Goal: Find specific page/section

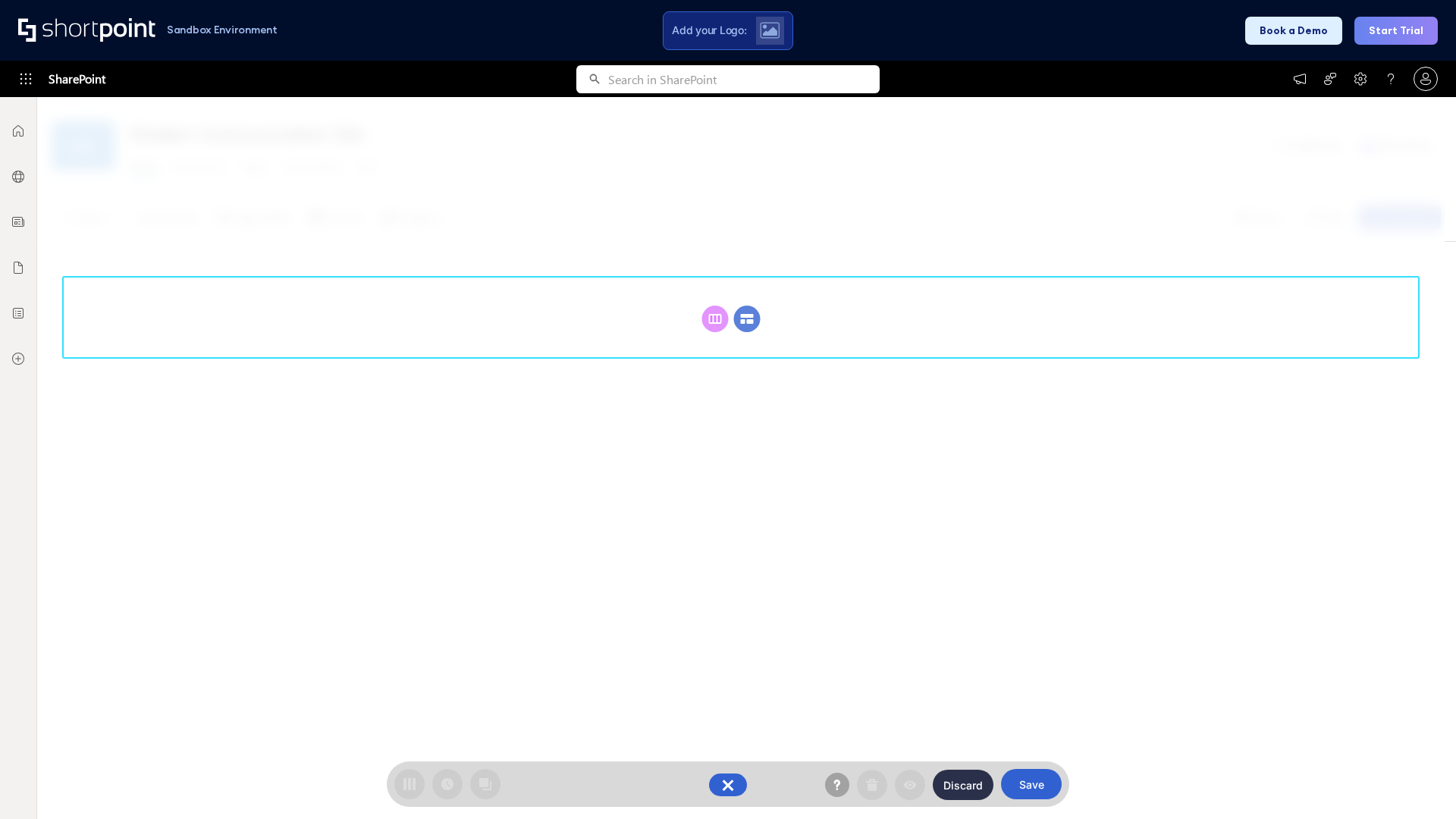
click at [747, 319] on circle at bounding box center [747, 319] width 26 height 26
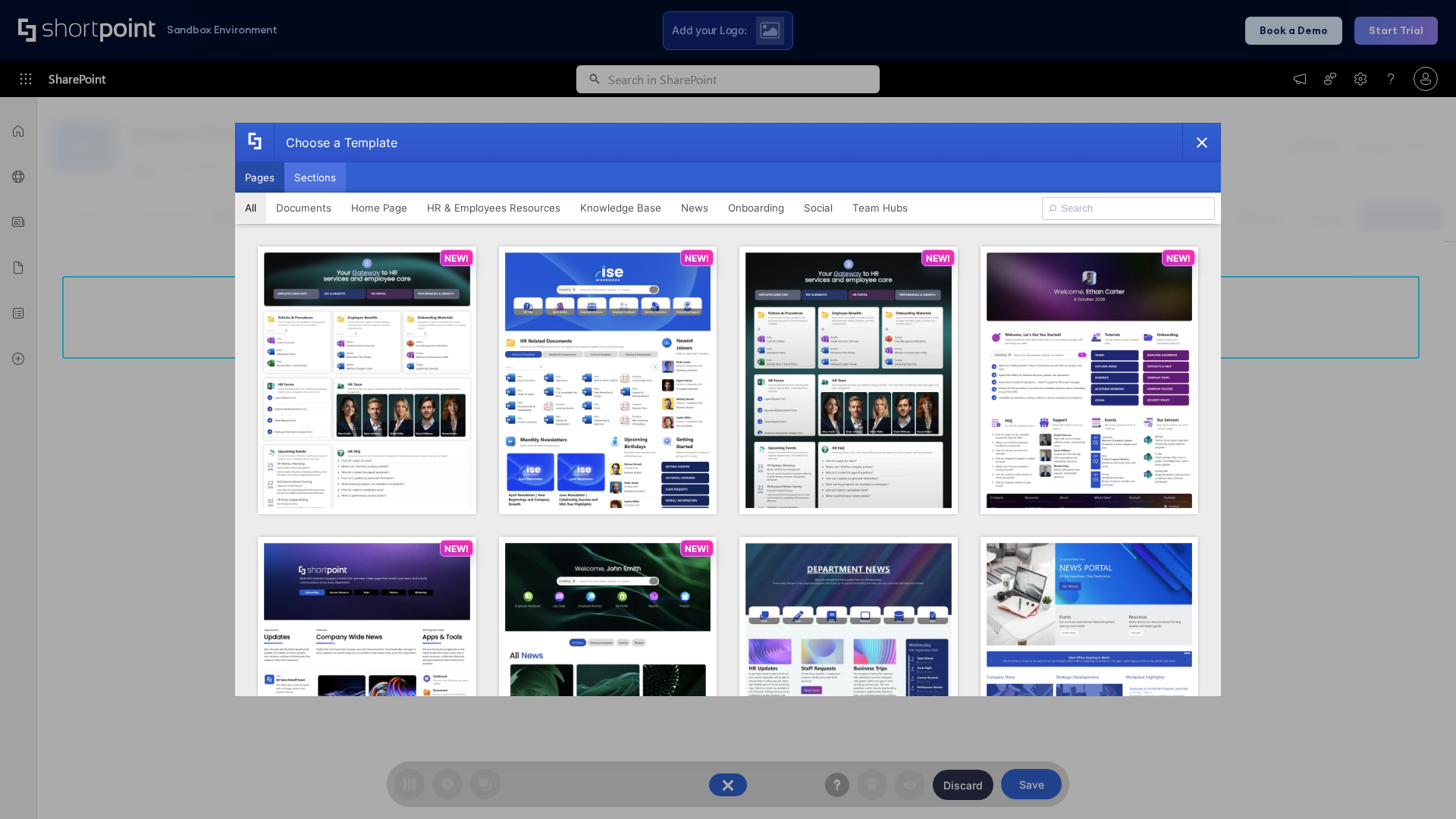
click at [314, 178] on button "Sections" at bounding box center [314, 178] width 61 height 31
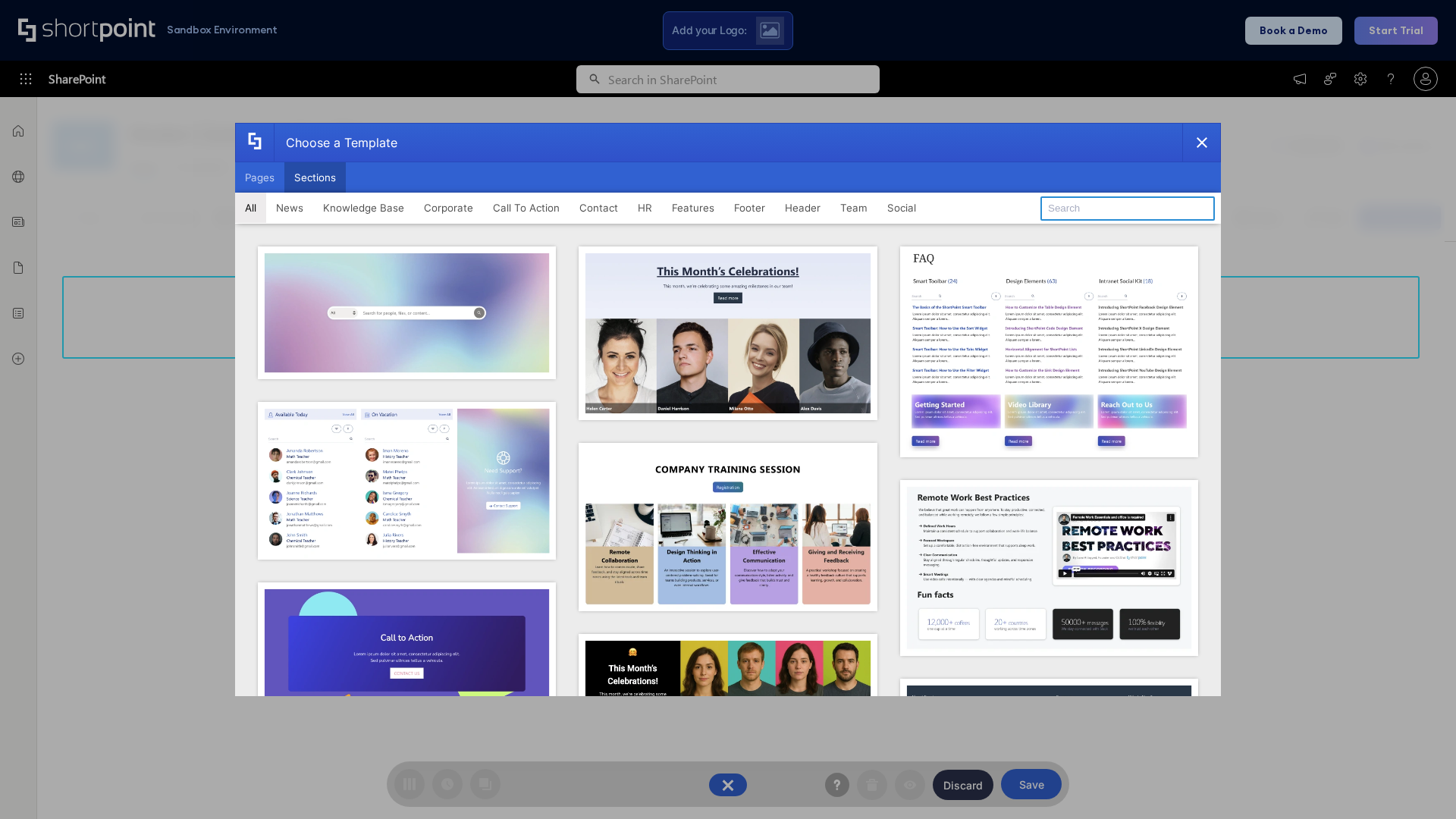
type input "Employee Spotlight 1"
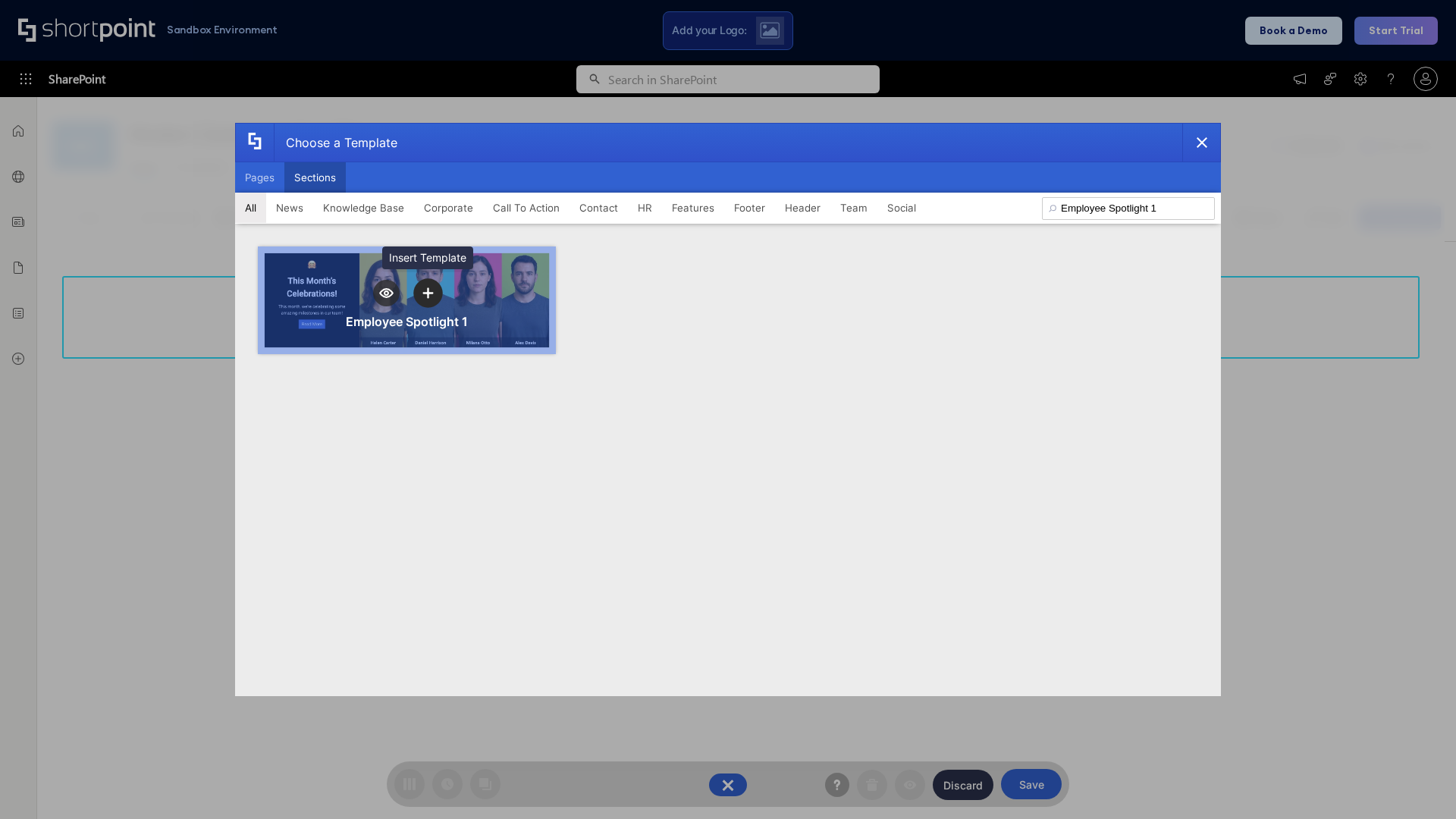
click at [428, 293] on icon "template selector" at bounding box center [428, 292] width 11 height 11
